Goal: Transaction & Acquisition: Subscribe to service/newsletter

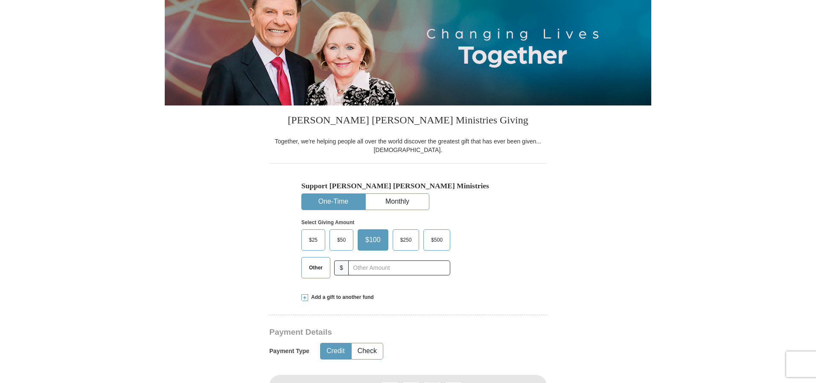
scroll to position [128, 0]
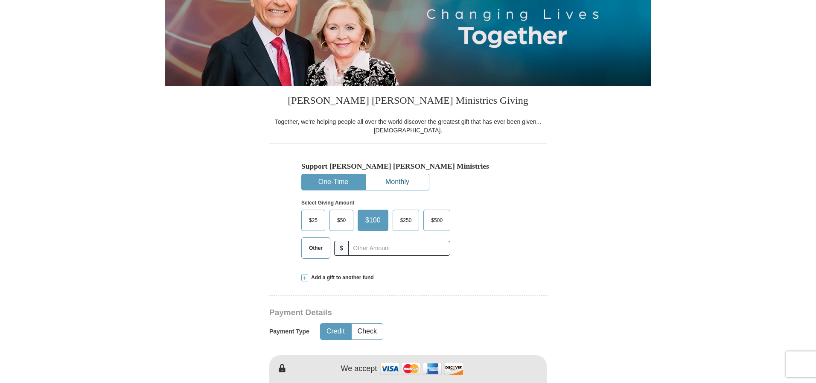
click at [383, 180] on button "Monthly" at bounding box center [397, 182] width 63 height 16
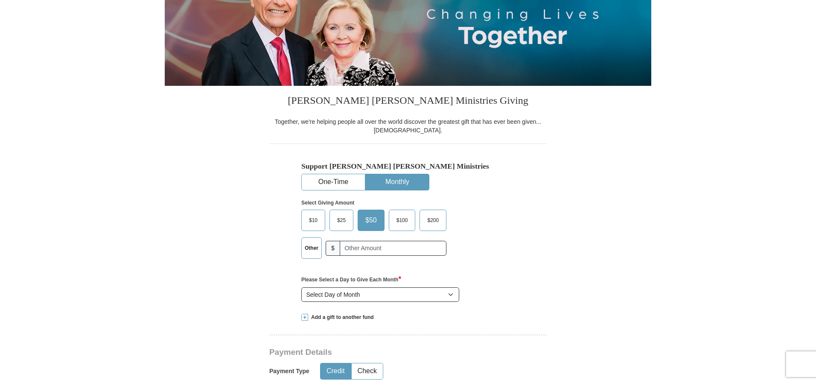
click at [407, 218] on span "$100" at bounding box center [402, 220] width 20 height 13
click at [0, 0] on input "$100" at bounding box center [0, 0] width 0 height 0
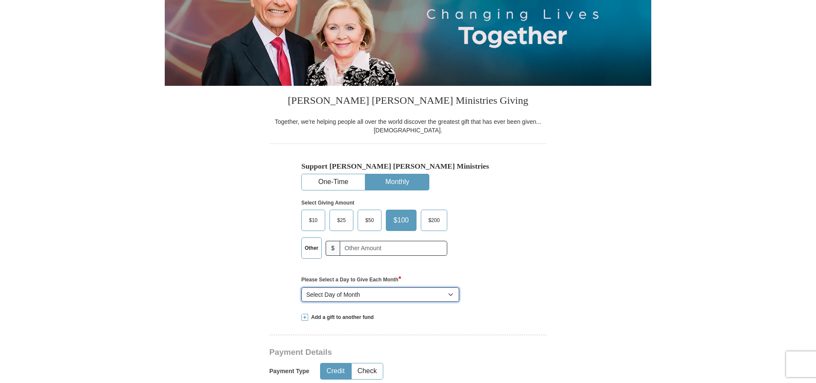
click at [452, 293] on select "Select Day of Month 1 2 3 4 5 6 7 8 9 10 11 12 13 14 15 16 17 18 19 20 21 22 23…" at bounding box center [380, 294] width 158 height 15
select select "20"
click at [301, 288] on select "Select Day of Month 1 2 3 4 5 6 7 8 9 10 11 12 13 14 15 16 17 18 19 20 21 22 23…" at bounding box center [380, 294] width 158 height 15
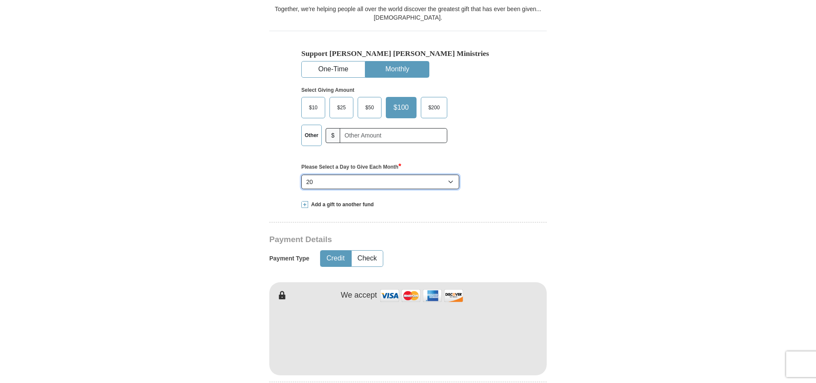
scroll to position [256, 0]
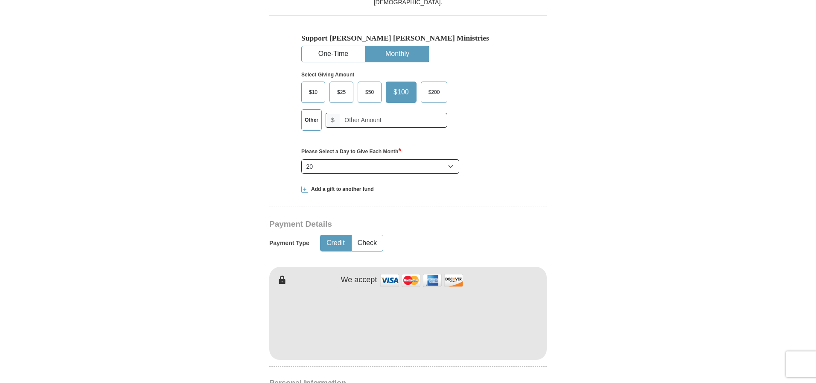
click at [302, 186] on span at bounding box center [304, 189] width 7 height 7
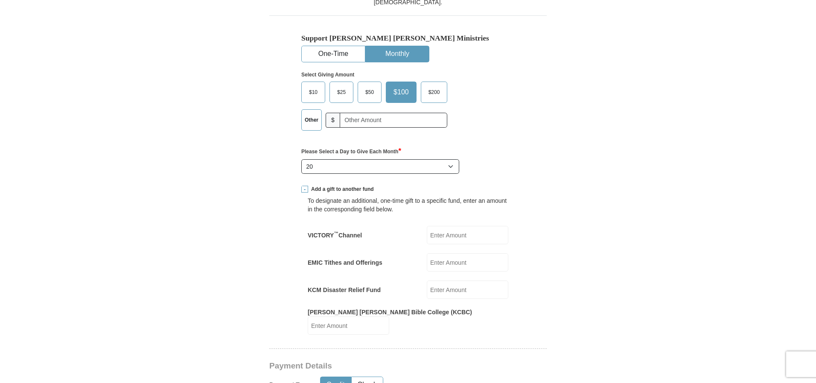
click at [303, 186] on span at bounding box center [304, 189] width 7 height 7
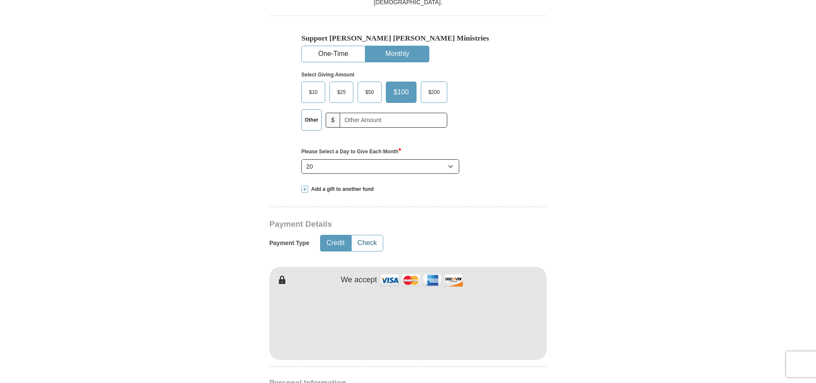
click at [371, 244] on button "Check" at bounding box center [366, 243] width 31 height 16
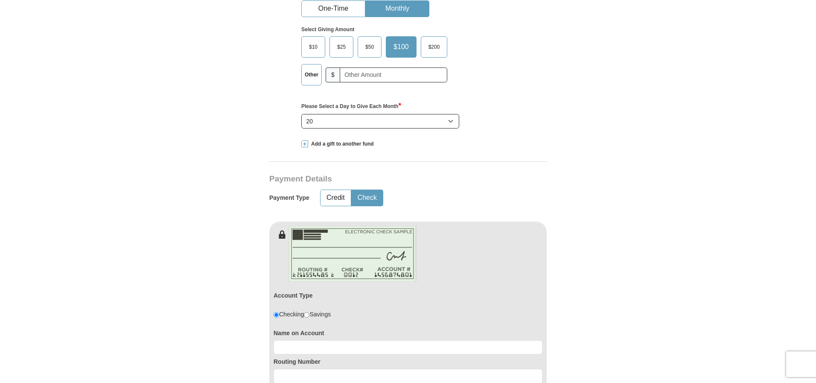
scroll to position [384, 0]
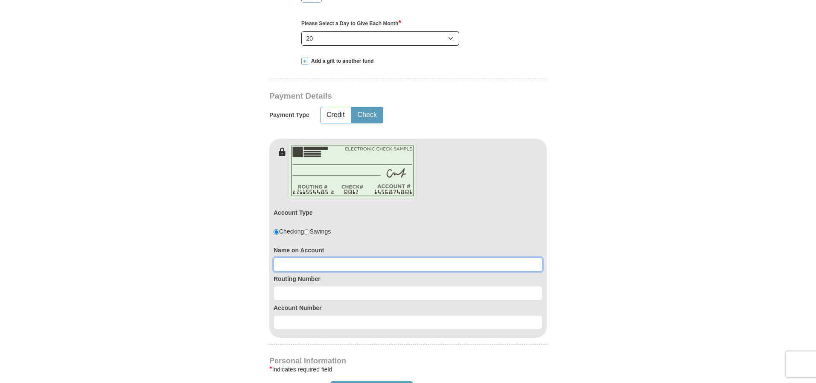
click at [297, 268] on input at bounding box center [407, 264] width 269 height 15
type input "James and Angela Ensley"
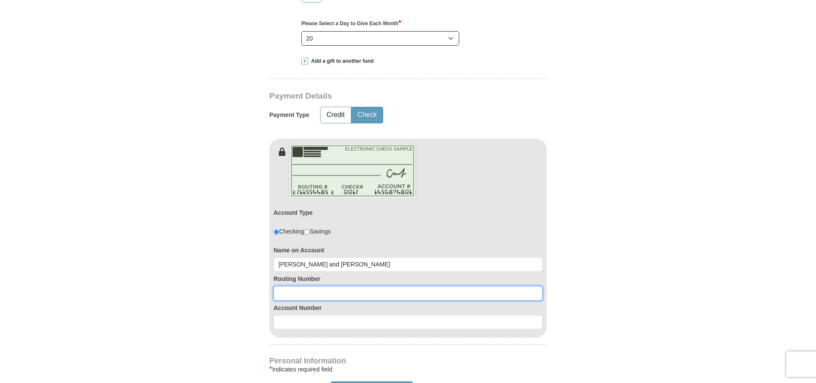
click at [285, 292] on input at bounding box center [407, 293] width 269 height 15
type input "264080853"
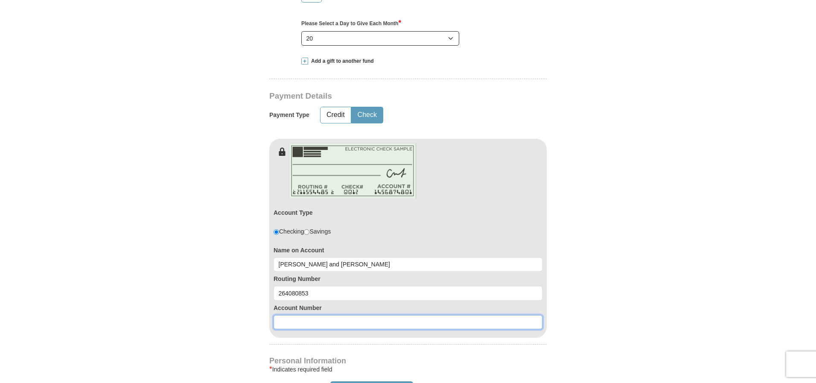
click at [280, 324] on input at bounding box center [407, 322] width 269 height 15
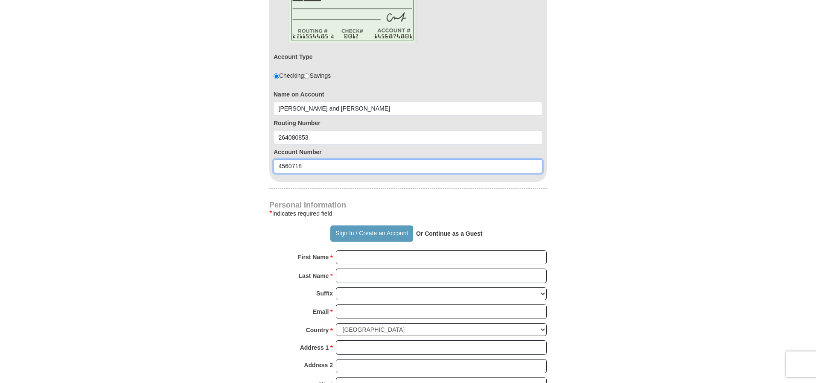
scroll to position [555, 0]
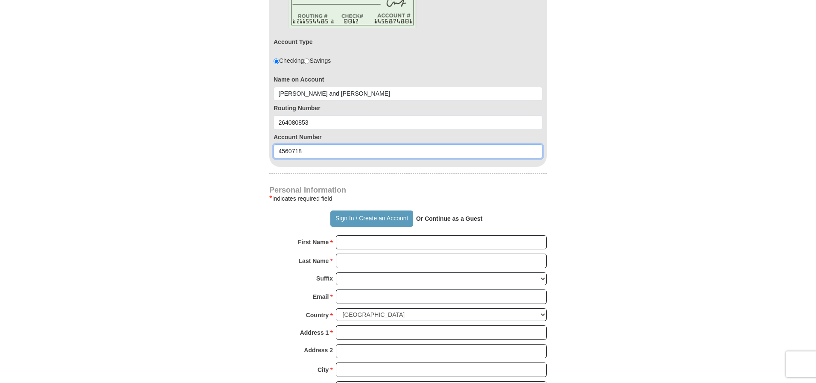
type input "4560718"
click at [343, 243] on input "First Name *" at bounding box center [441, 242] width 211 height 15
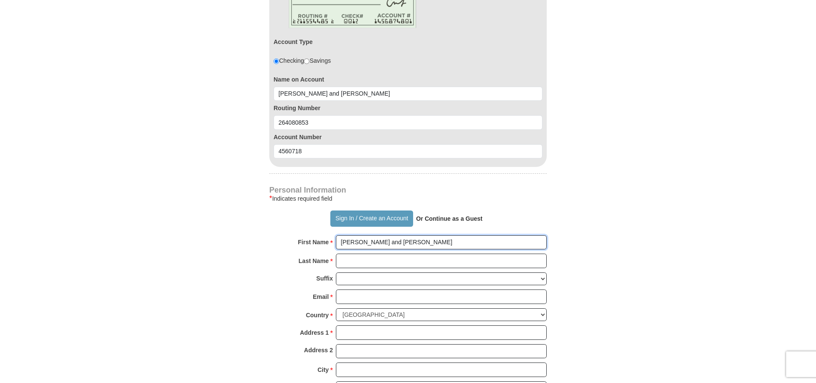
type input "James and Angela"
type input "Ensley"
click at [348, 276] on select "Jr Sr I II III IV V VI" at bounding box center [441, 278] width 211 height 13
select select "Jr"
click at [336, 272] on select "Jr Sr I II III IV V VI" at bounding box center [441, 278] width 211 height 13
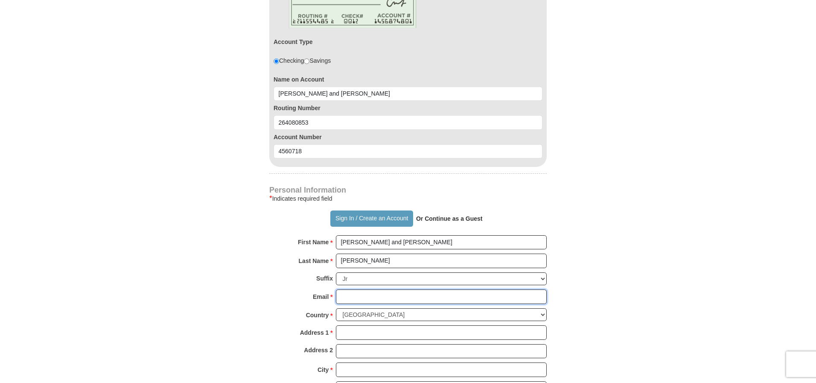
click at [355, 297] on input "Email *" at bounding box center [441, 296] width 211 height 15
type input "A"
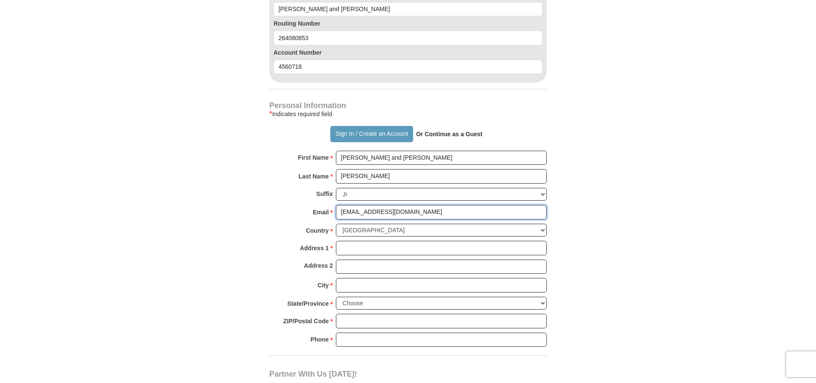
scroll to position [640, 0]
type input "angelbe@comcast.net"
click at [342, 250] on input "Address 1 *" at bounding box center [441, 247] width 211 height 15
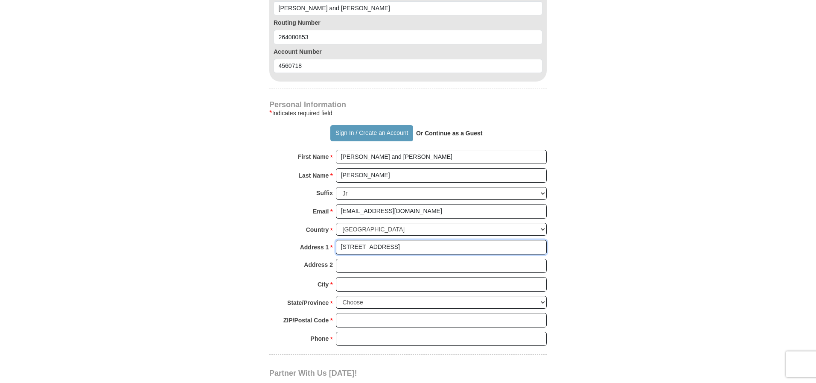
type input "1012 Carnation Drive"
click at [347, 285] on input "City *" at bounding box center [441, 284] width 211 height 15
type input "Smyrna"
click at [349, 192] on select "Jr Sr I II III IV V VI" at bounding box center [441, 193] width 211 height 13
drag, startPoint x: 187, startPoint y: 225, endPoint x: 189, endPoint y: 229, distance: 5.0
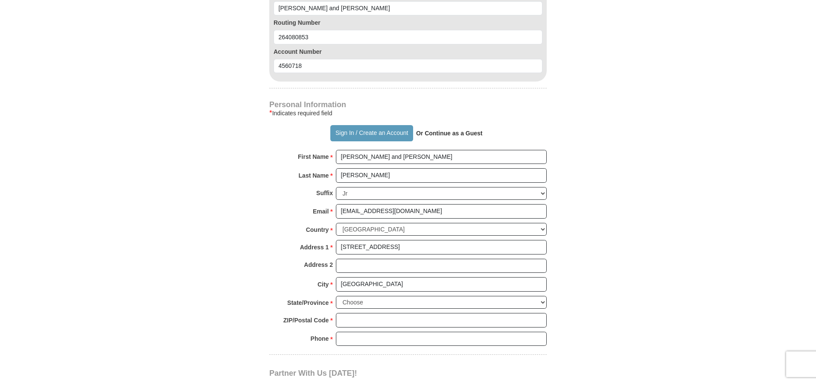
click at [187, 225] on form "Already have an account? Sign in for faster giving. Don't have an account? Crea…" at bounding box center [408, 8] width 486 height 1228
click at [544, 304] on select "Choose Alabama Alaska American Samoa Arizona Arkansas Armed Forces Americas Arm…" at bounding box center [441, 302] width 211 height 13
select select "TN"
click at [336, 296] on select "Choose Alabama Alaska American Samoa Arizona Arkansas Armed Forces Americas Arm…" at bounding box center [441, 302] width 211 height 13
click at [351, 317] on input "ZIP/Postal Code *" at bounding box center [441, 320] width 211 height 15
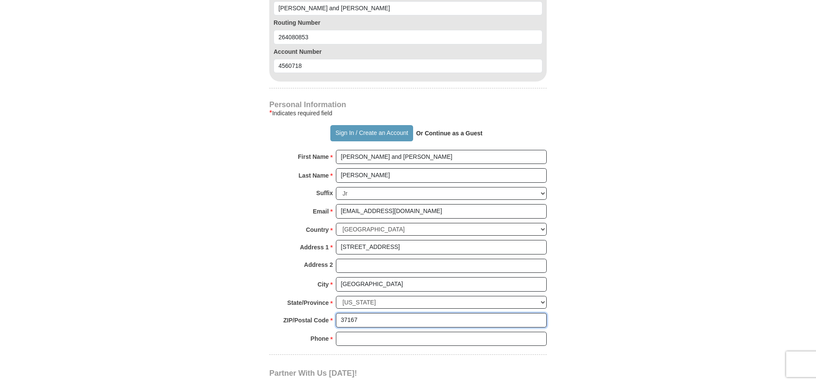
type input "37167"
click at [363, 342] on input "Phone * *" at bounding box center [441, 338] width 211 height 15
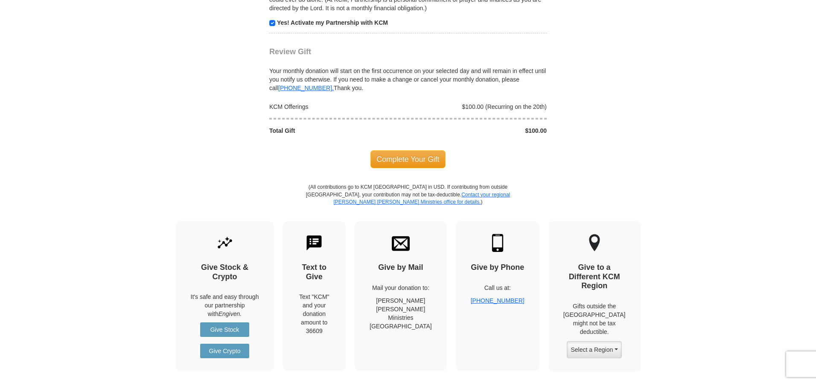
scroll to position [1066, 0]
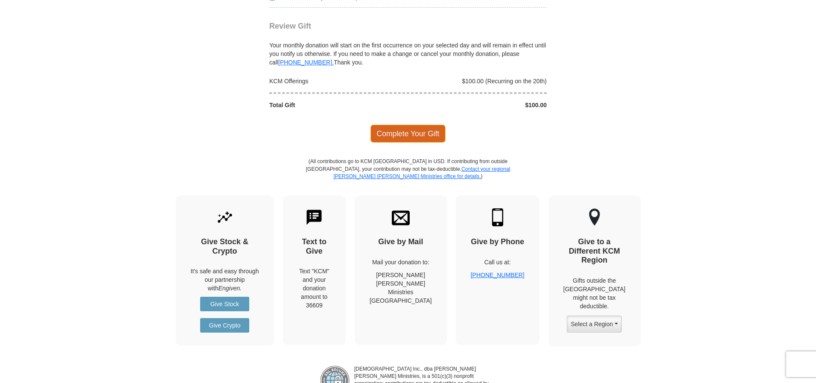
type input "615-593-8427"
click at [406, 132] on span "Complete Your Gift" at bounding box center [408, 134] width 76 height 18
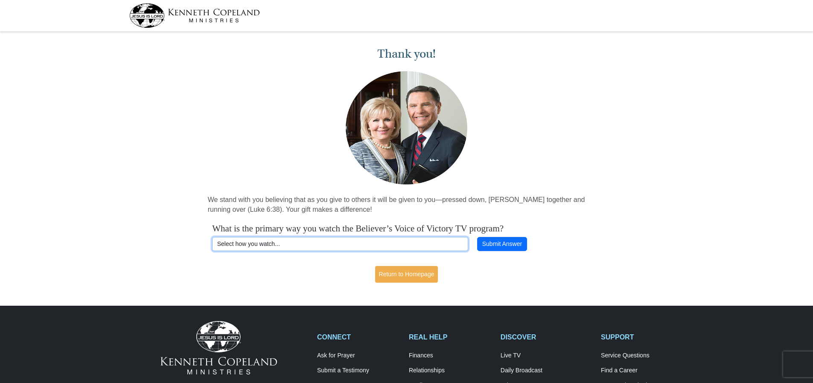
click at [272, 244] on select "Select how you watch... Daystar Morning Daystar Evening KCM.org GoVictory.com V…" at bounding box center [340, 244] width 256 height 15
select select "VICTORYCOM"
click at [212, 237] on select "Select how you watch... Daystar Morning Daystar Evening KCM.org GoVictory.com V…" at bounding box center [340, 244] width 256 height 15
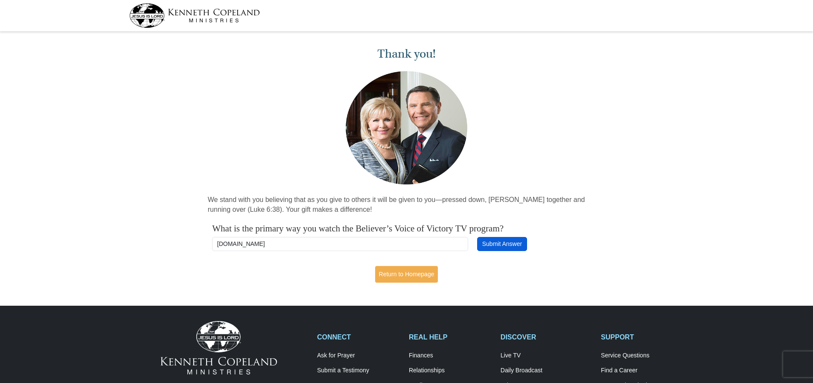
click at [508, 240] on button "Submit Answer" at bounding box center [501, 244] width 49 height 15
